Goal: Task Accomplishment & Management: Use online tool/utility

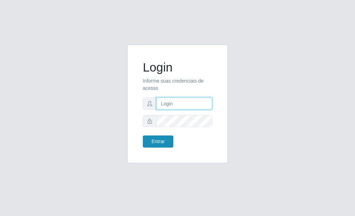
type input "[PERSON_NAME]"
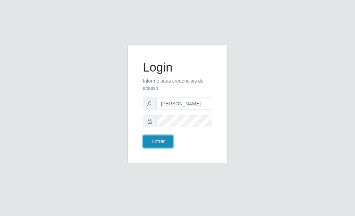
click at [156, 142] on button "Entrar" at bounding box center [158, 142] width 30 height 12
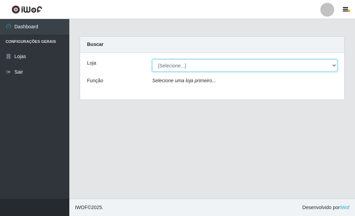
click at [165, 66] on select "[Selecione...] Bemais Supermercados - [GEOGRAPHIC_DATA]" at bounding box center [244, 66] width 185 height 12
select select "249"
click at [152, 60] on select "[Selecione...] Bemais Supermercados - [GEOGRAPHIC_DATA]" at bounding box center [244, 66] width 185 height 12
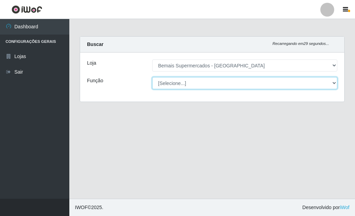
click at [183, 85] on select "[Selecione...] ASG ASG + ASG ++ Auxiliar de Depósito Auxiliar de Depósito + Aux…" at bounding box center [244, 83] width 185 height 12
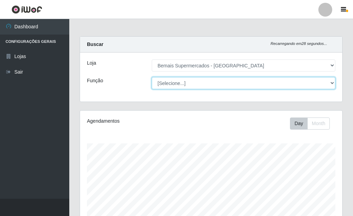
scroll to position [144, 262]
select select "72"
click at [152, 77] on select "[Selecione...] ASG ASG + ASG ++ Auxiliar de Depósito Auxiliar de Depósito + Aux…" at bounding box center [244, 83] width 184 height 12
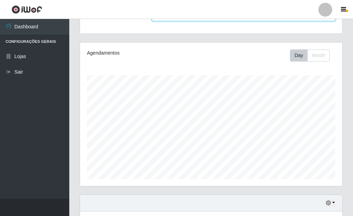
scroll to position [120, 0]
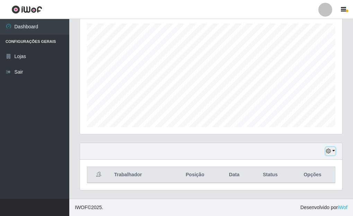
click at [328, 151] on icon "button" at bounding box center [328, 151] width 5 height 5
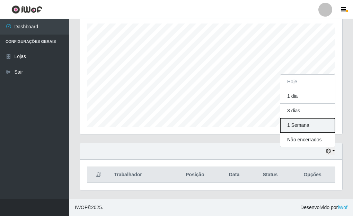
click at [296, 126] on button "1 Semana" at bounding box center [307, 125] width 55 height 15
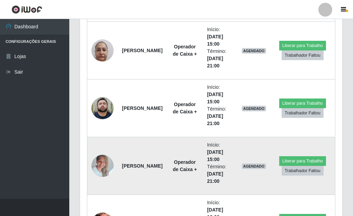
scroll to position [583, 0]
